Goal: Task Accomplishment & Management: Use online tool/utility

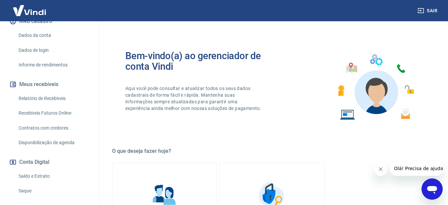
scroll to position [100, 0]
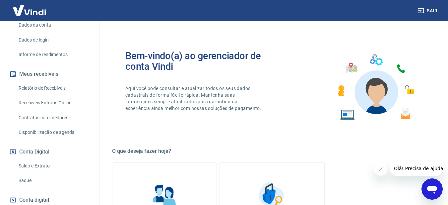
click at [41, 164] on link "Saldo e Extrato" at bounding box center [53, 166] width 75 height 14
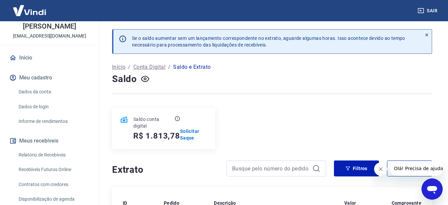
scroll to position [33, 0]
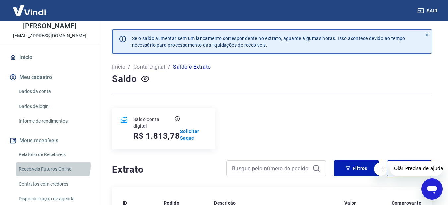
click at [52, 166] on link "Recebíveis Futuros Online" at bounding box center [53, 169] width 75 height 14
